Goal: Task Accomplishment & Management: Use online tool/utility

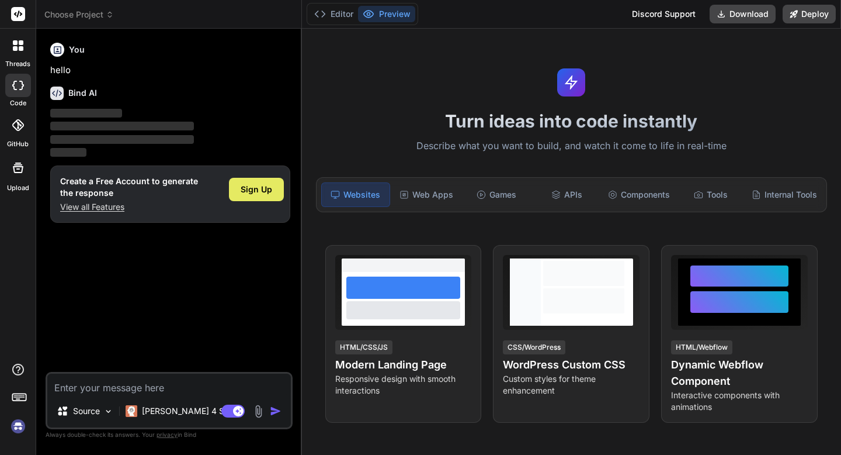
click at [242, 186] on span "Sign Up" at bounding box center [257, 189] width 32 height 12
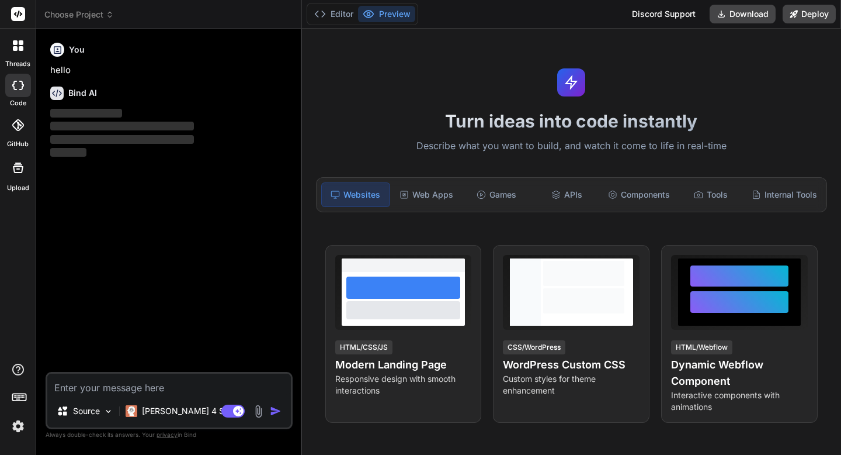
click at [130, 232] on div "You hello Bind AI ‌ ‌ ‌ ‌" at bounding box center [170, 205] width 245 height 334
click at [20, 61] on label "threads" at bounding box center [17, 64] width 25 height 10
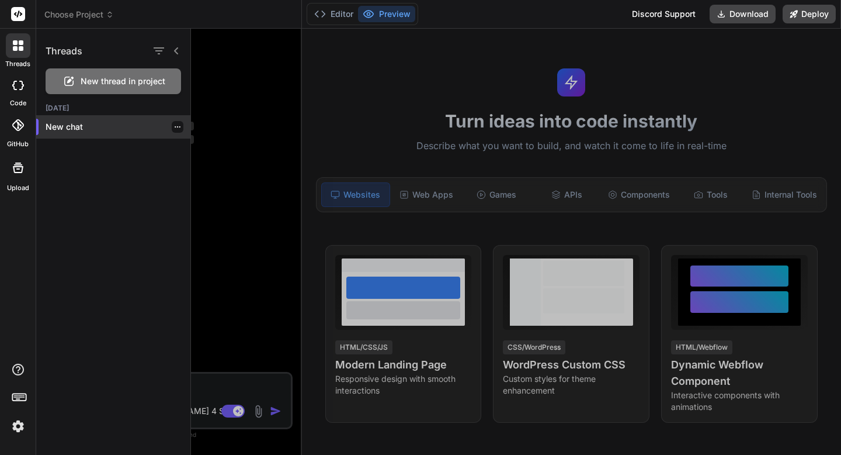
click at [80, 128] on p "New chat" at bounding box center [118, 127] width 145 height 12
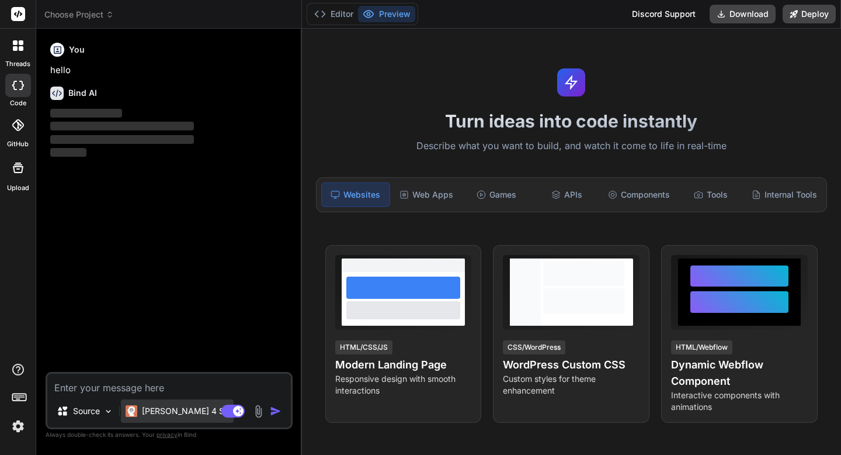
click at [160, 413] on p "Claude 4 S.." at bounding box center [185, 411] width 87 height 12
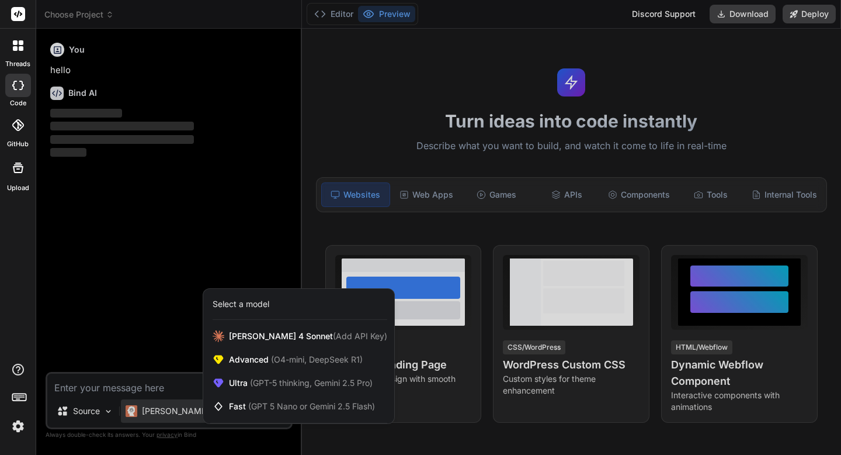
click at [183, 285] on div at bounding box center [420, 227] width 841 height 455
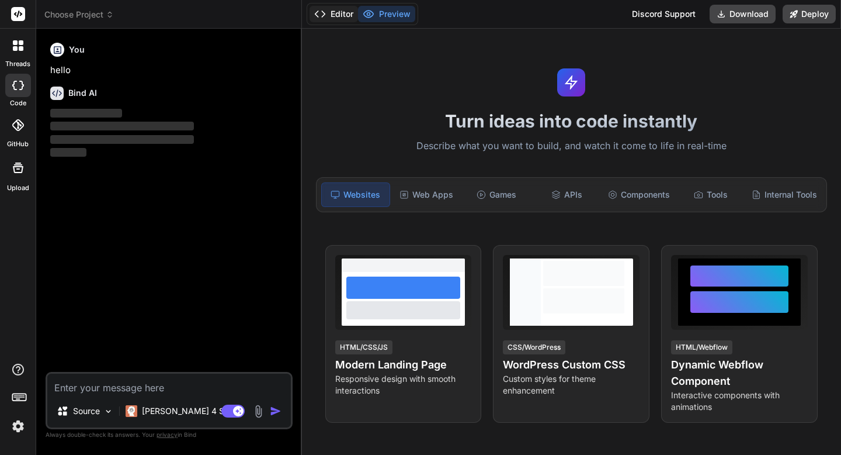
click at [331, 10] on button "Editor" at bounding box center [334, 14] width 48 height 16
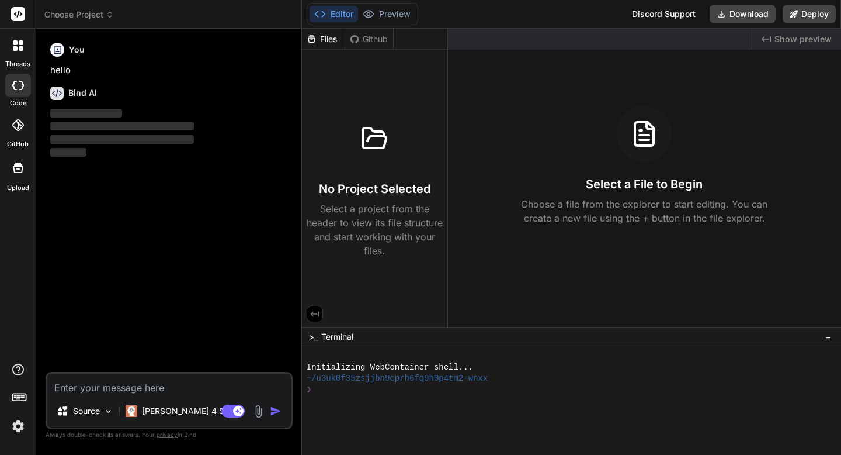
click at [16, 47] on icon at bounding box center [15, 48] width 5 height 5
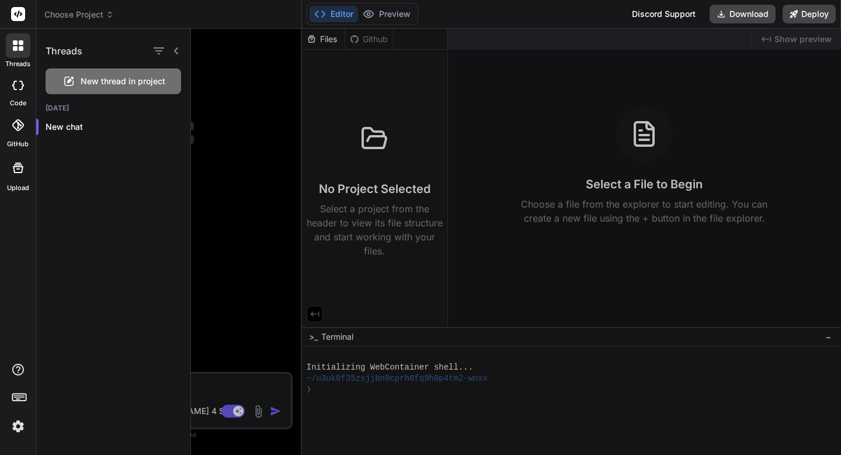
click at [8, 172] on div at bounding box center [18, 168] width 28 height 28
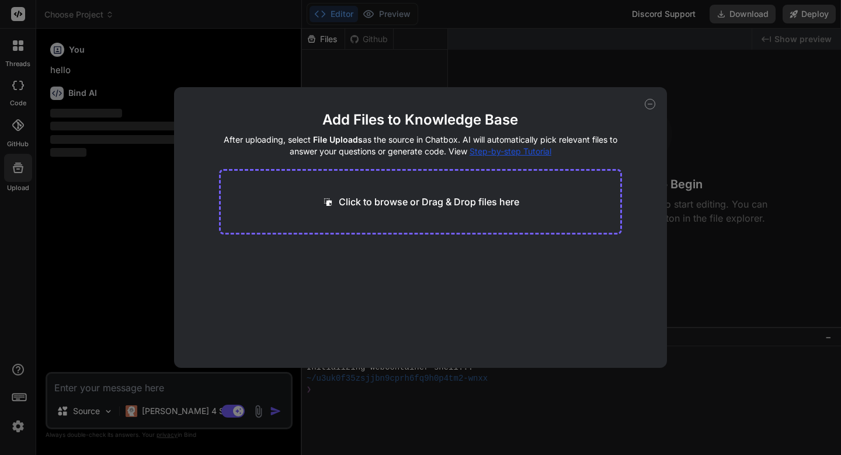
click at [660, 103] on div "Add Files to Knowledge Base After uploading, select File Uploads as the source …" at bounding box center [421, 227] width 494 height 280
click at [653, 106] on icon at bounding box center [650, 104] width 11 height 11
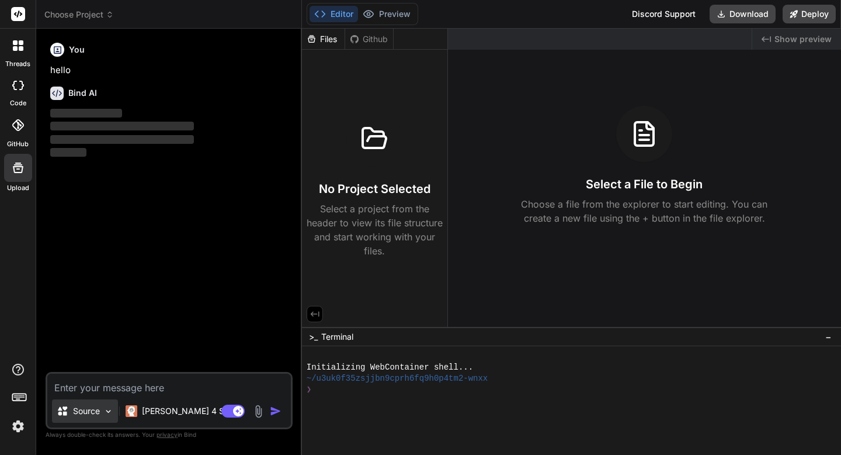
click at [102, 418] on div "Source" at bounding box center [85, 410] width 66 height 23
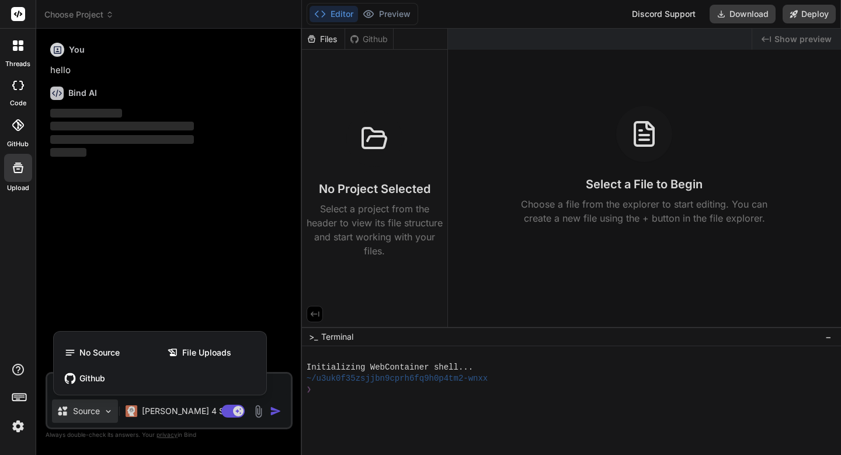
click at [158, 217] on div at bounding box center [420, 227] width 841 height 455
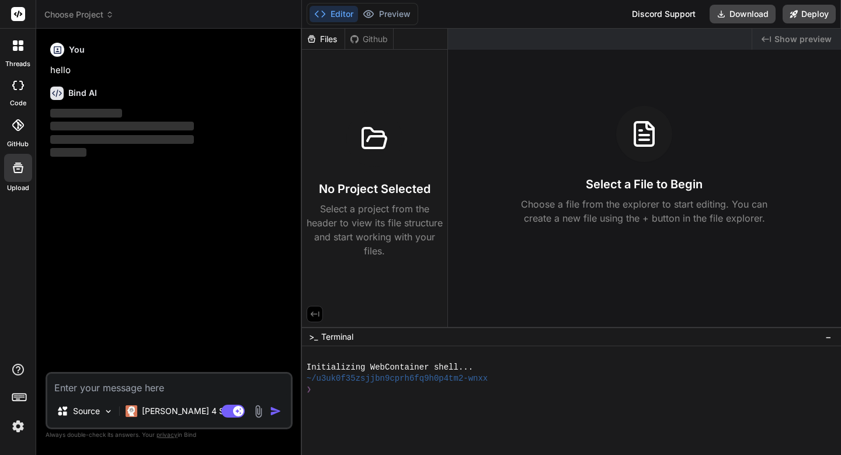
click at [378, 33] on div "Github" at bounding box center [369, 39] width 48 height 12
click at [377, 40] on div "Github" at bounding box center [369, 39] width 48 height 12
click at [16, 82] on icon at bounding box center [18, 85] width 12 height 9
type textarea "x"
click at [75, 141] on span "‌" at bounding box center [122, 139] width 144 height 9
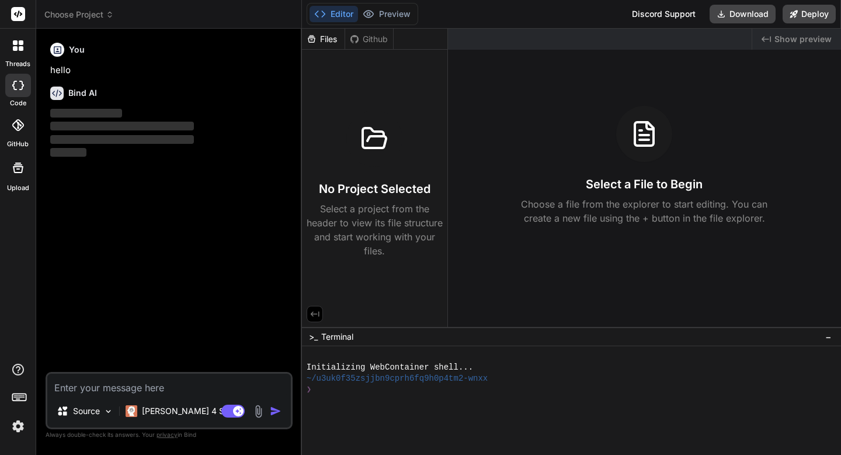
click at [150, 386] on textarea at bounding box center [169, 383] width 244 height 21
click at [24, 132] on div at bounding box center [18, 125] width 26 height 26
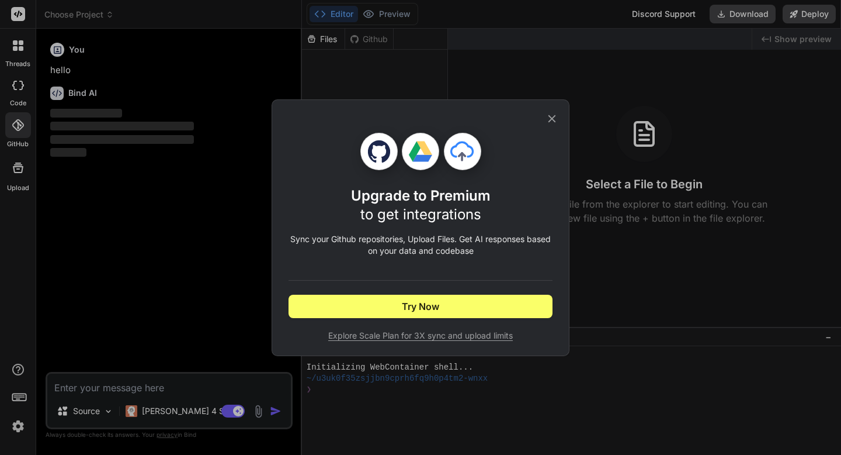
click at [552, 122] on icon at bounding box center [552, 118] width 13 height 13
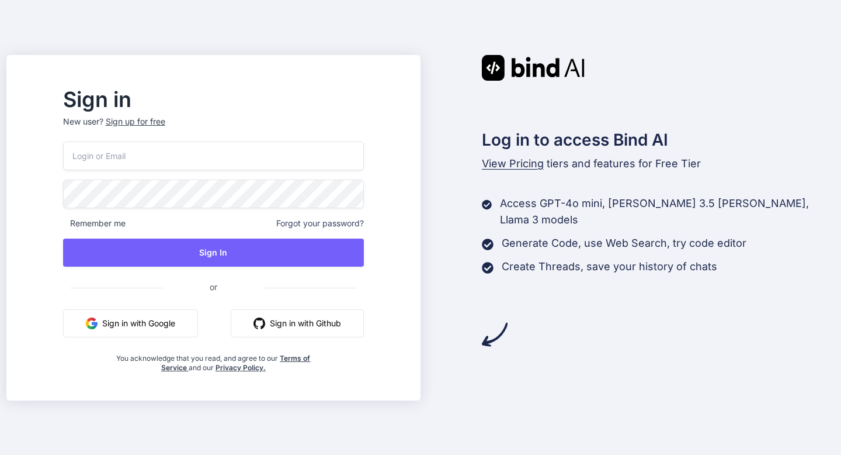
click at [189, 325] on button "Sign in with Google" at bounding box center [130, 323] width 135 height 28
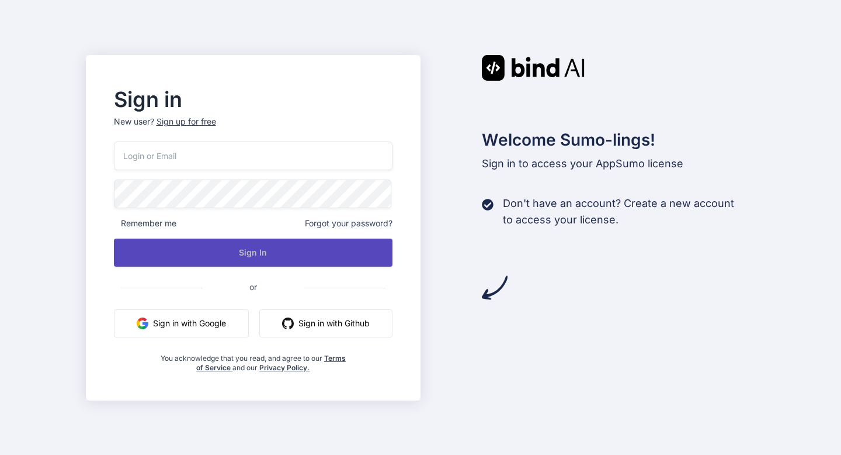
type input "[PERSON_NAME][EMAIL_ADDRESS][DOMAIN_NAME]"
click at [275, 243] on button "Sign In" at bounding box center [253, 252] width 279 height 28
click at [242, 257] on button "Sign In" at bounding box center [253, 252] width 279 height 28
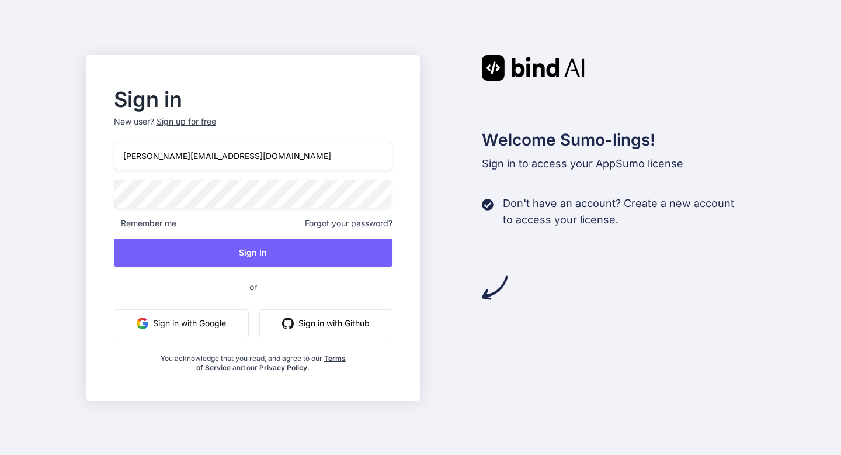
click at [354, 224] on span "Forgot your password?" at bounding box center [349, 223] width 88 height 12
click at [340, 226] on span "Forgot your password?" at bounding box center [349, 223] width 88 height 12
click at [247, 155] on input "Derek@stepfire.io" at bounding box center [253, 155] width 279 height 29
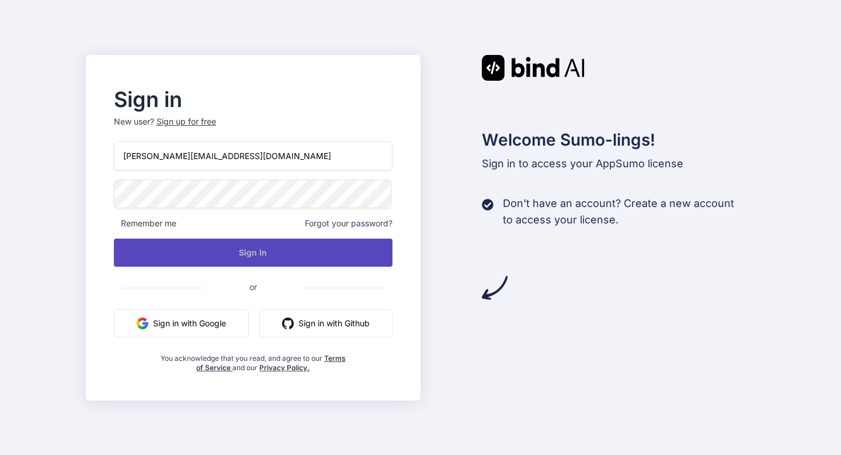
click at [235, 251] on button "Sign In" at bounding box center [253, 252] width 279 height 28
click at [349, 251] on button "Sign In" at bounding box center [253, 252] width 279 height 28
click at [339, 252] on button "Sign In" at bounding box center [253, 252] width 279 height 28
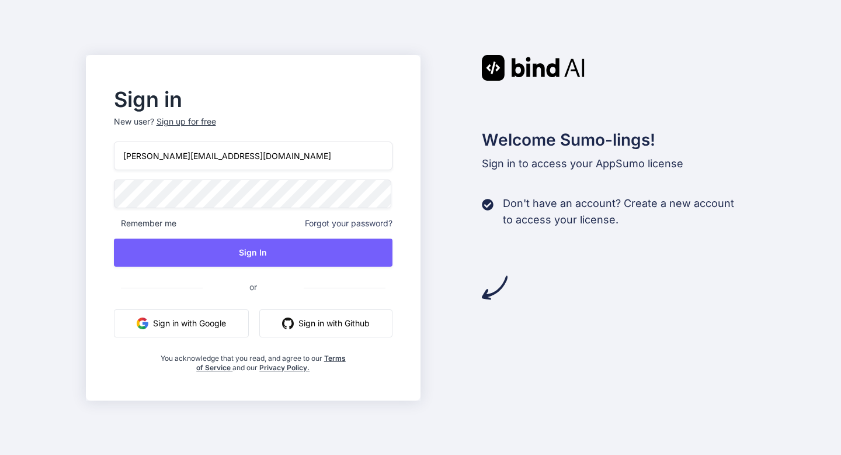
click at [204, 323] on button "Sign in with Google" at bounding box center [181, 323] width 135 height 28
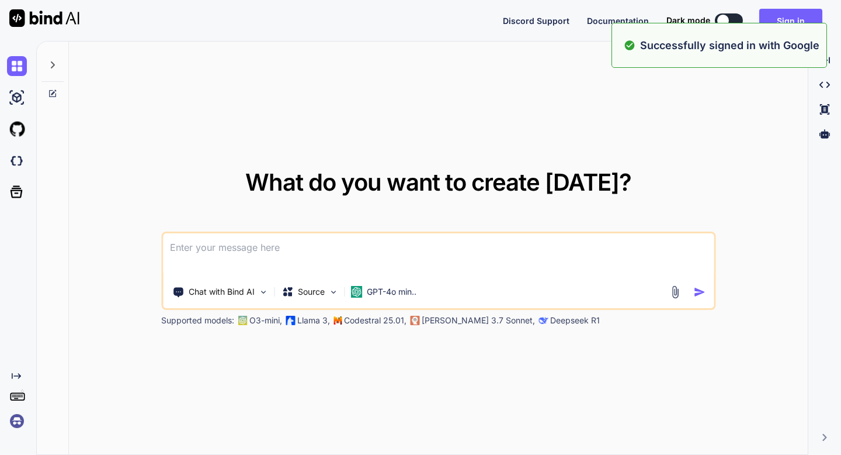
click at [609, 143] on div "What do you want to create today? Chat with Bind AI Source GPT-4o min.. Support…" at bounding box center [438, 248] width 739 height 414
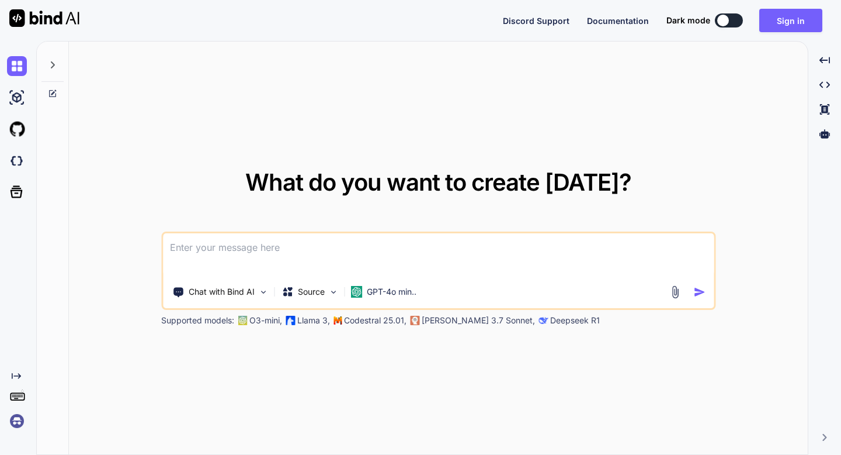
click at [254, 254] on textarea at bounding box center [438, 254] width 551 height 43
click at [13, 420] on img at bounding box center [17, 421] width 20 height 20
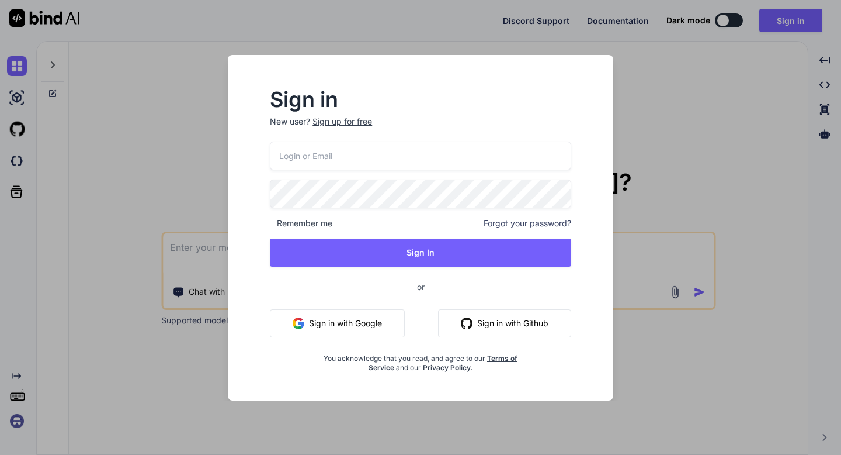
type input "[PERSON_NAME][EMAIL_ADDRESS][DOMAIN_NAME]"
click at [712, 157] on div "Sign in New user? Sign up for free Derek@stepfire.io Remember me Forgot your pa…" at bounding box center [420, 227] width 841 height 455
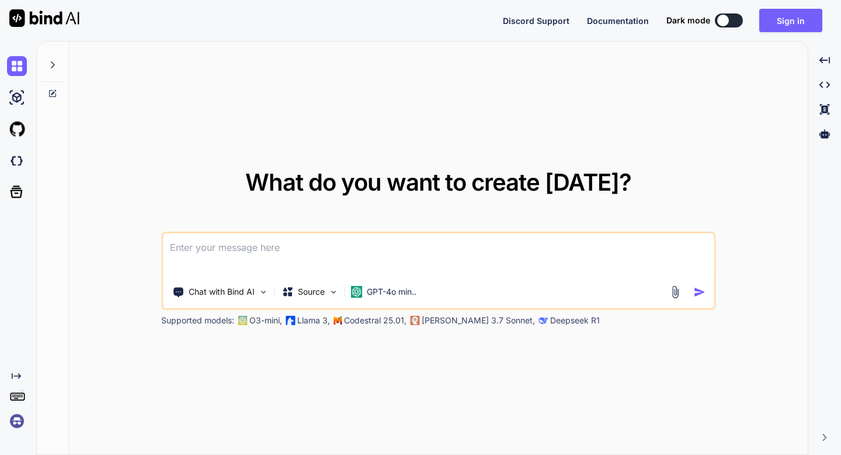
click at [16, 429] on img at bounding box center [17, 421] width 20 height 20
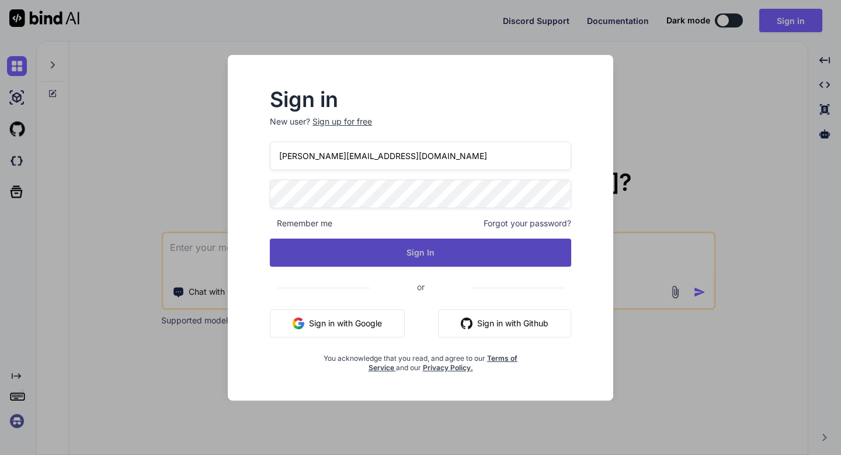
click at [384, 249] on button "Sign In" at bounding box center [420, 252] width 301 height 28
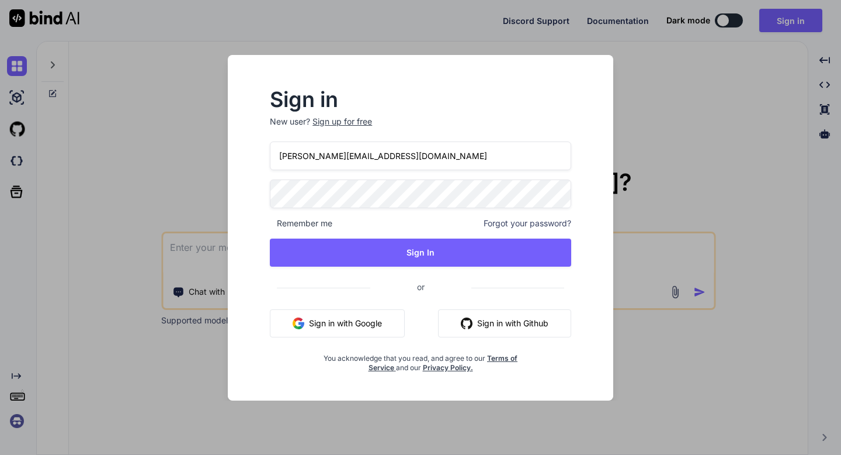
click at [350, 321] on button "Sign in with Google" at bounding box center [337, 323] width 135 height 28
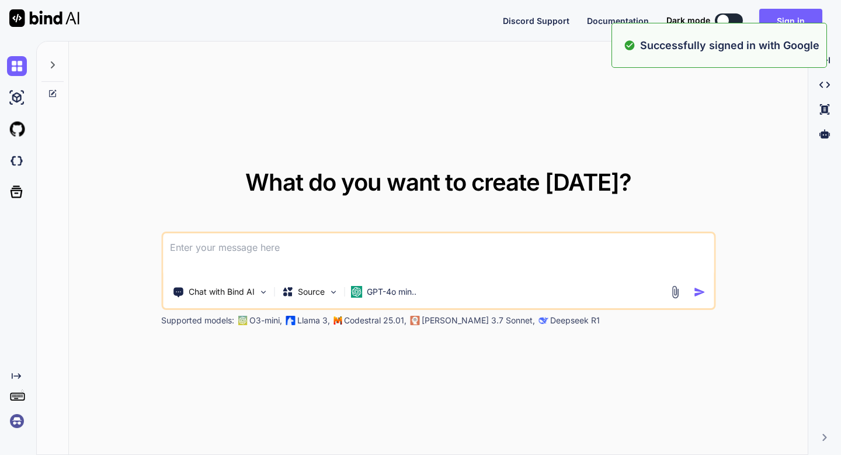
click at [476, 238] on textarea at bounding box center [438, 254] width 551 height 43
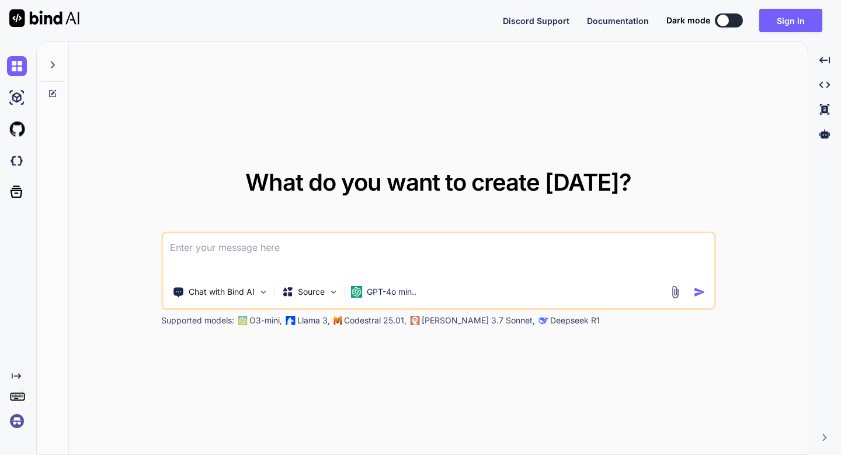
click at [13, 420] on img at bounding box center [17, 421] width 20 height 20
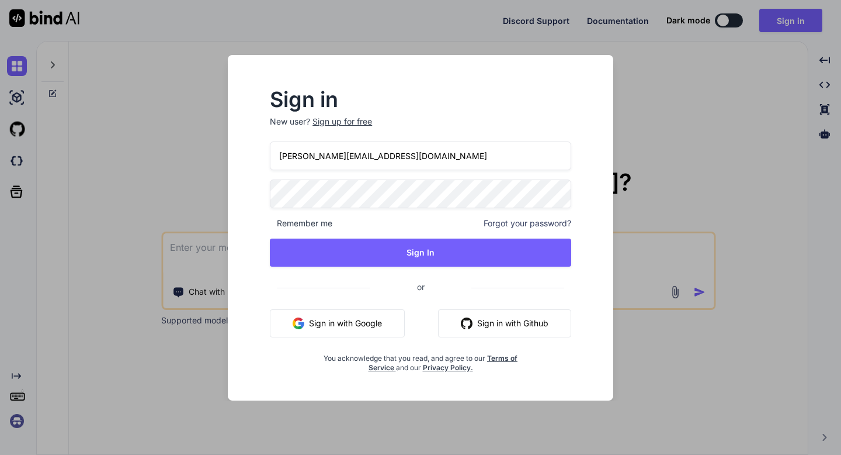
click at [16, 275] on div "Sign in New user? Sign up for free Derek@stepfire.io Remember me Forgot your pa…" at bounding box center [420, 227] width 841 height 455
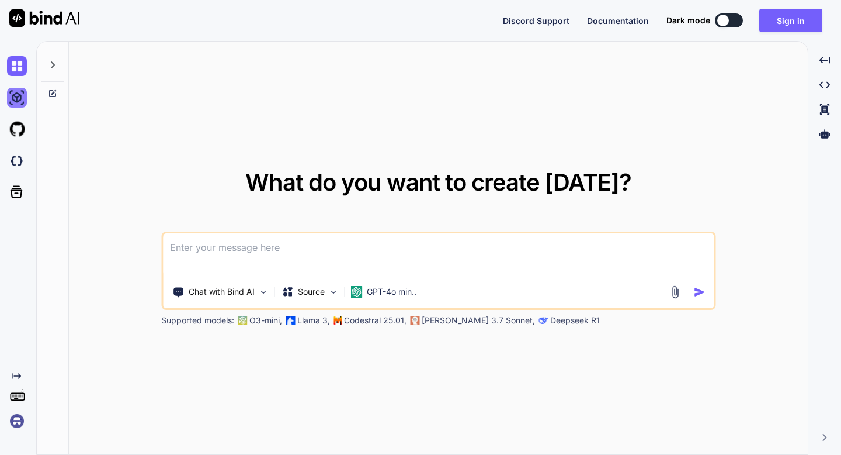
click at [19, 96] on img at bounding box center [17, 98] width 20 height 20
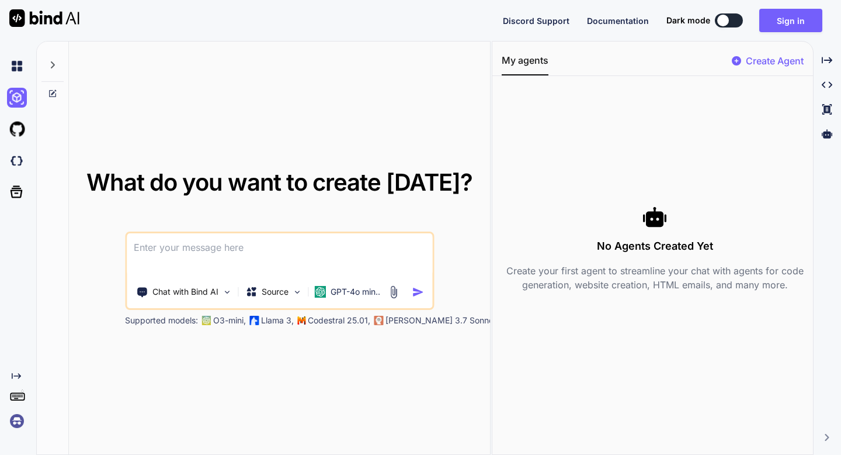
click at [197, 250] on textarea at bounding box center [280, 254] width 306 height 43
click at [234, 172] on span "What do you want to create today?" at bounding box center [279, 182] width 386 height 29
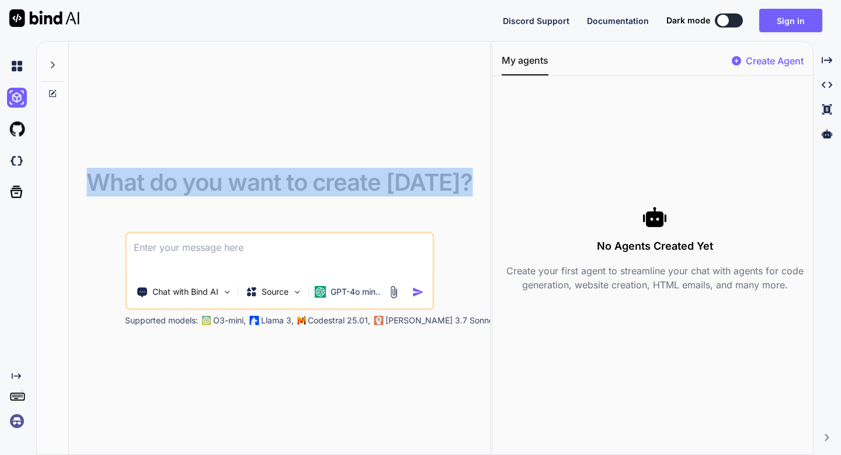
click at [234, 172] on span "What do you want to create today?" at bounding box center [279, 182] width 386 height 29
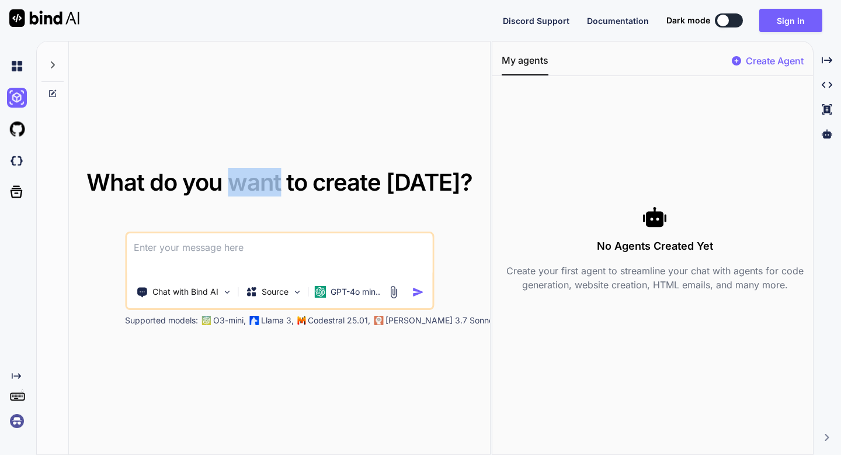
click at [234, 172] on span "What do you want to create today?" at bounding box center [279, 182] width 386 height 29
click at [82, 244] on div "What do you want to create today? Chat with Bind AI Source GPT-4o min.. Support…" at bounding box center [279, 248] width 421 height 414
click at [22, 375] on div "Created with Pixso." at bounding box center [19, 375] width 25 height 9
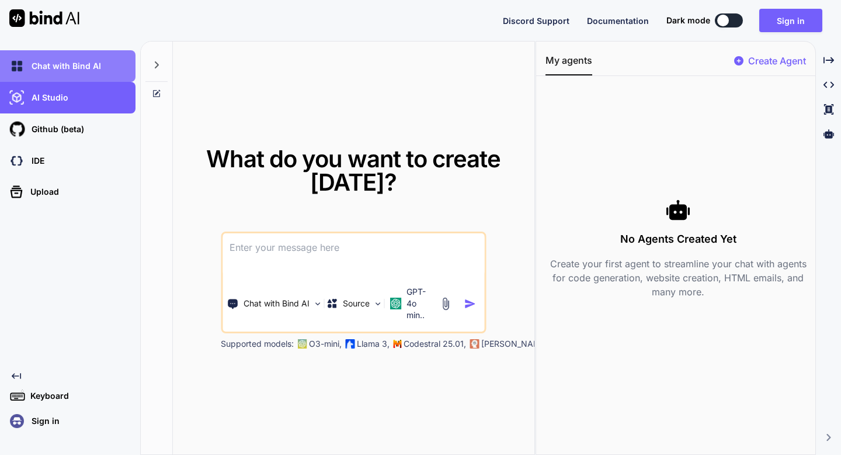
click at [48, 65] on p "Chat with Bind AI" at bounding box center [64, 66] width 74 height 12
type textarea "x"
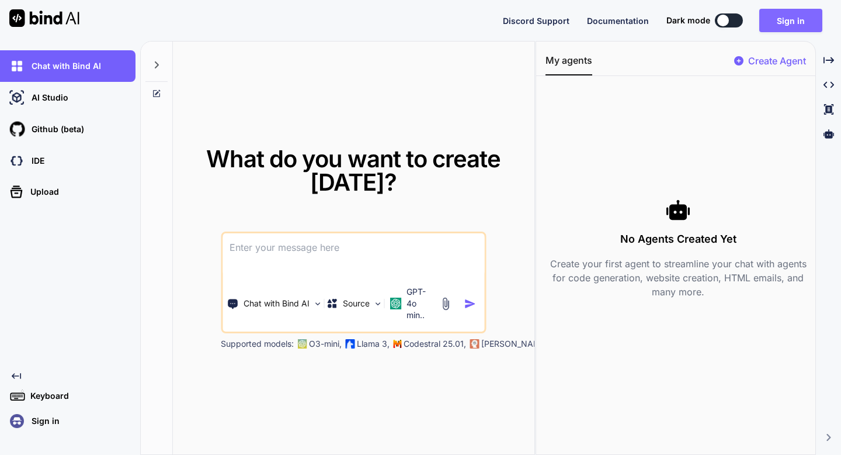
click at [761, 22] on button "Sign in" at bounding box center [791, 20] width 63 height 23
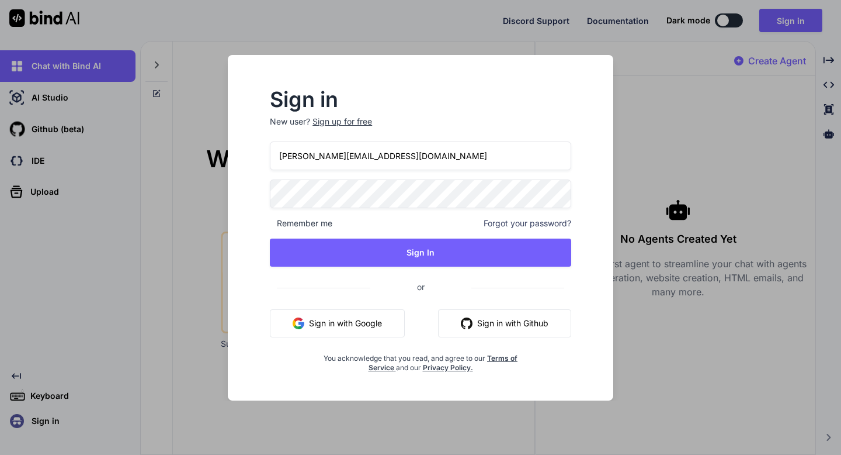
click at [644, 106] on div "Sign in New user? Sign up for free Derek@stepfire.io Remember me Forgot your pa…" at bounding box center [420, 227] width 841 height 455
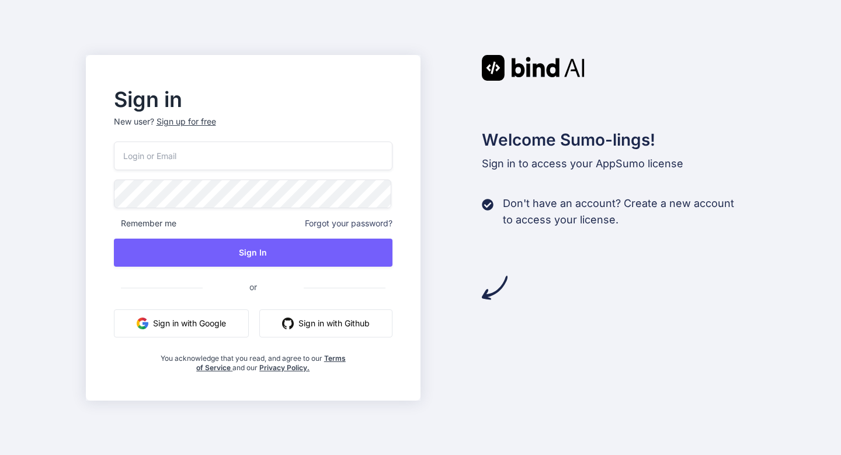
type input "[PERSON_NAME][EMAIL_ADDRESS][DOMAIN_NAME]"
click at [214, 328] on button "Sign in with Google" at bounding box center [181, 323] width 135 height 28
